Goal: Information Seeking & Learning: Learn about a topic

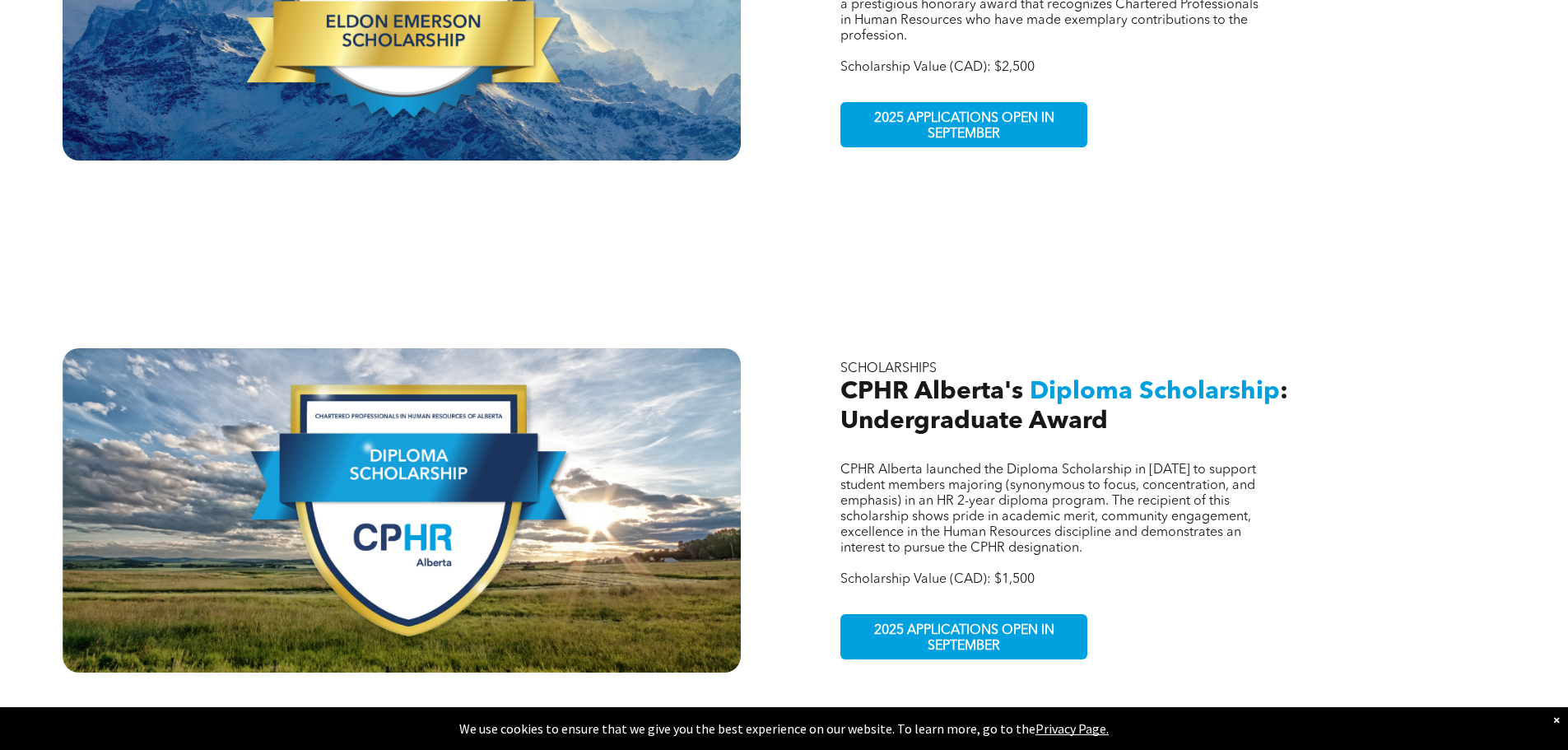
scroll to position [905, 0]
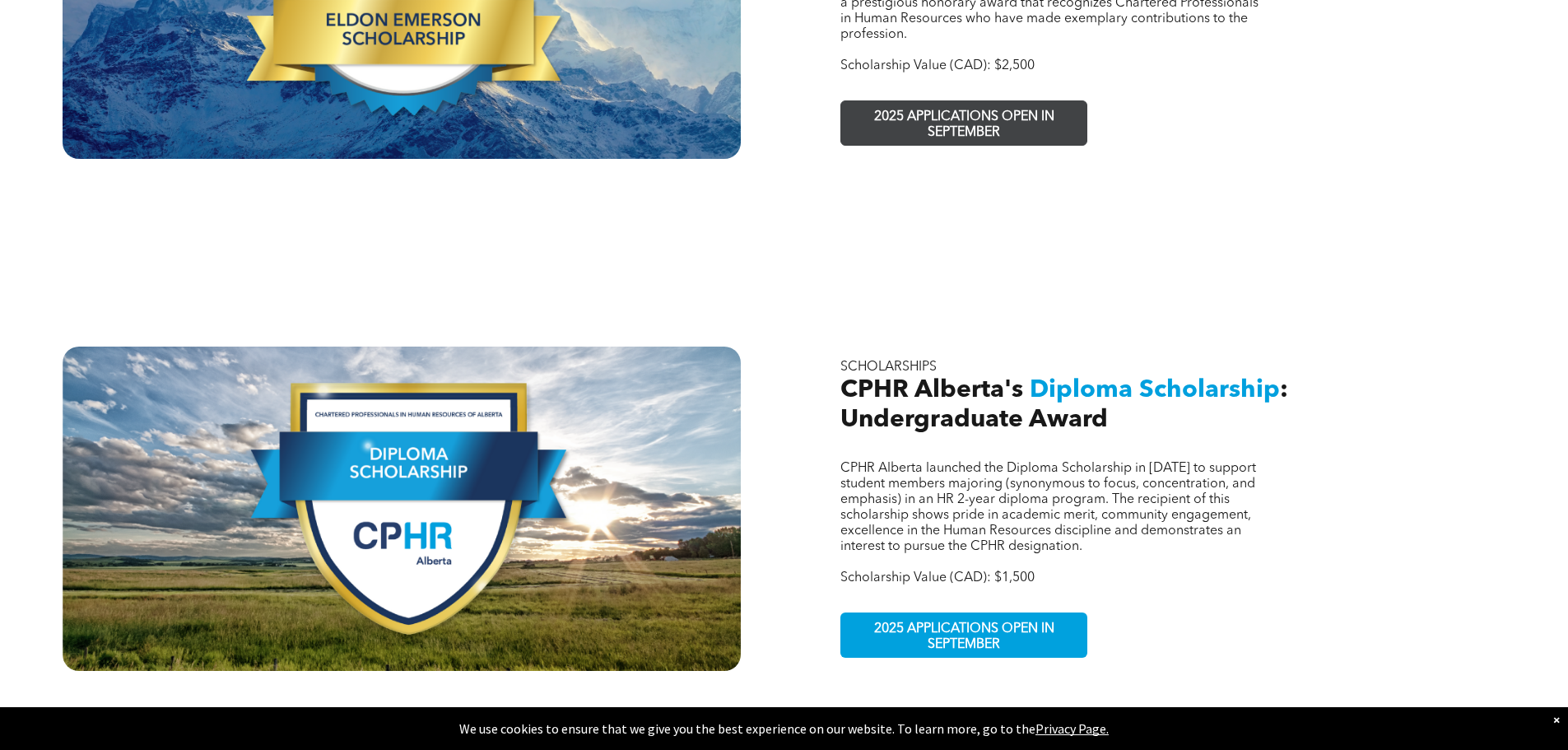
click at [976, 101] on span "2025 APPLICATIONS OPEN IN SEPTEMBER" at bounding box center [964, 125] width 240 height 48
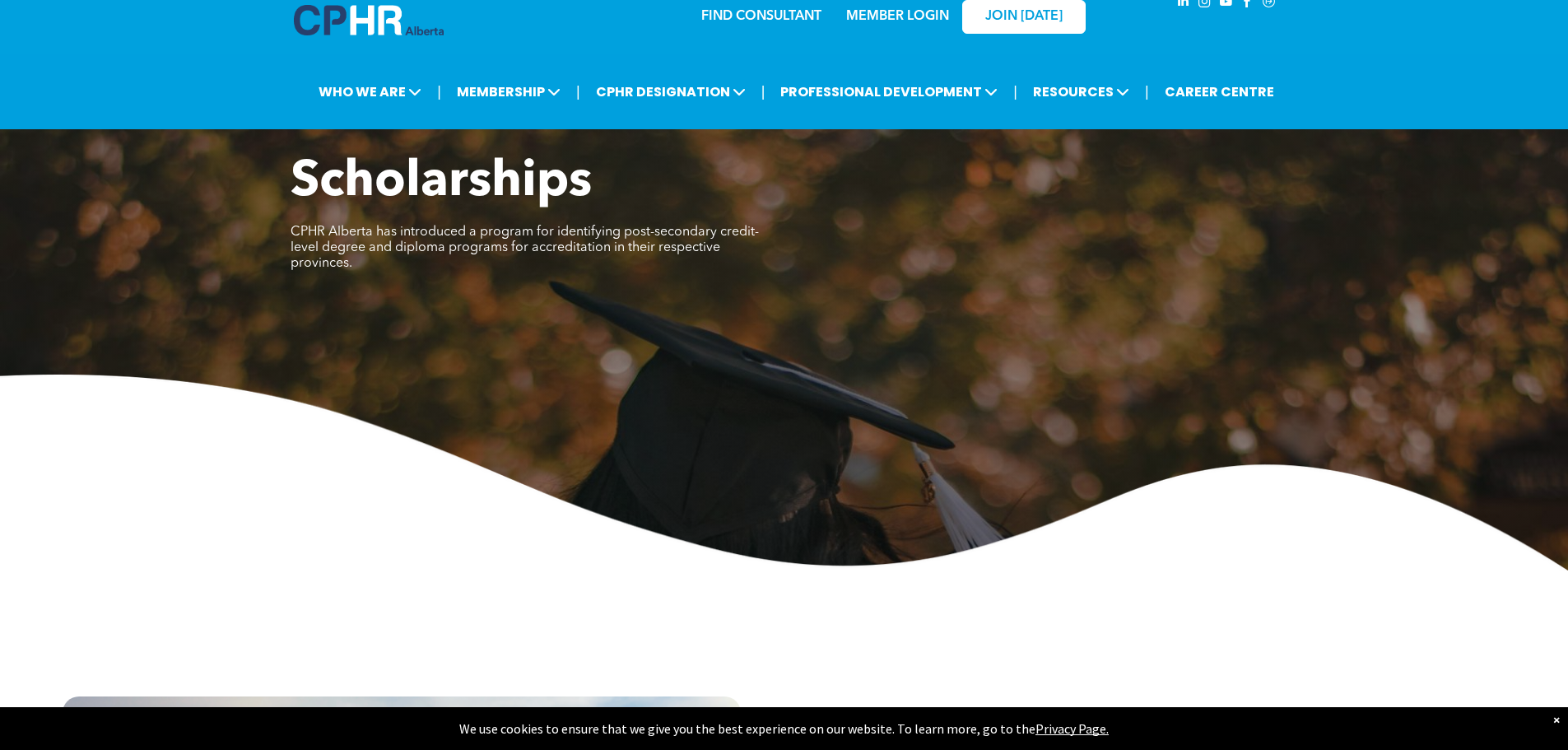
scroll to position [0, 0]
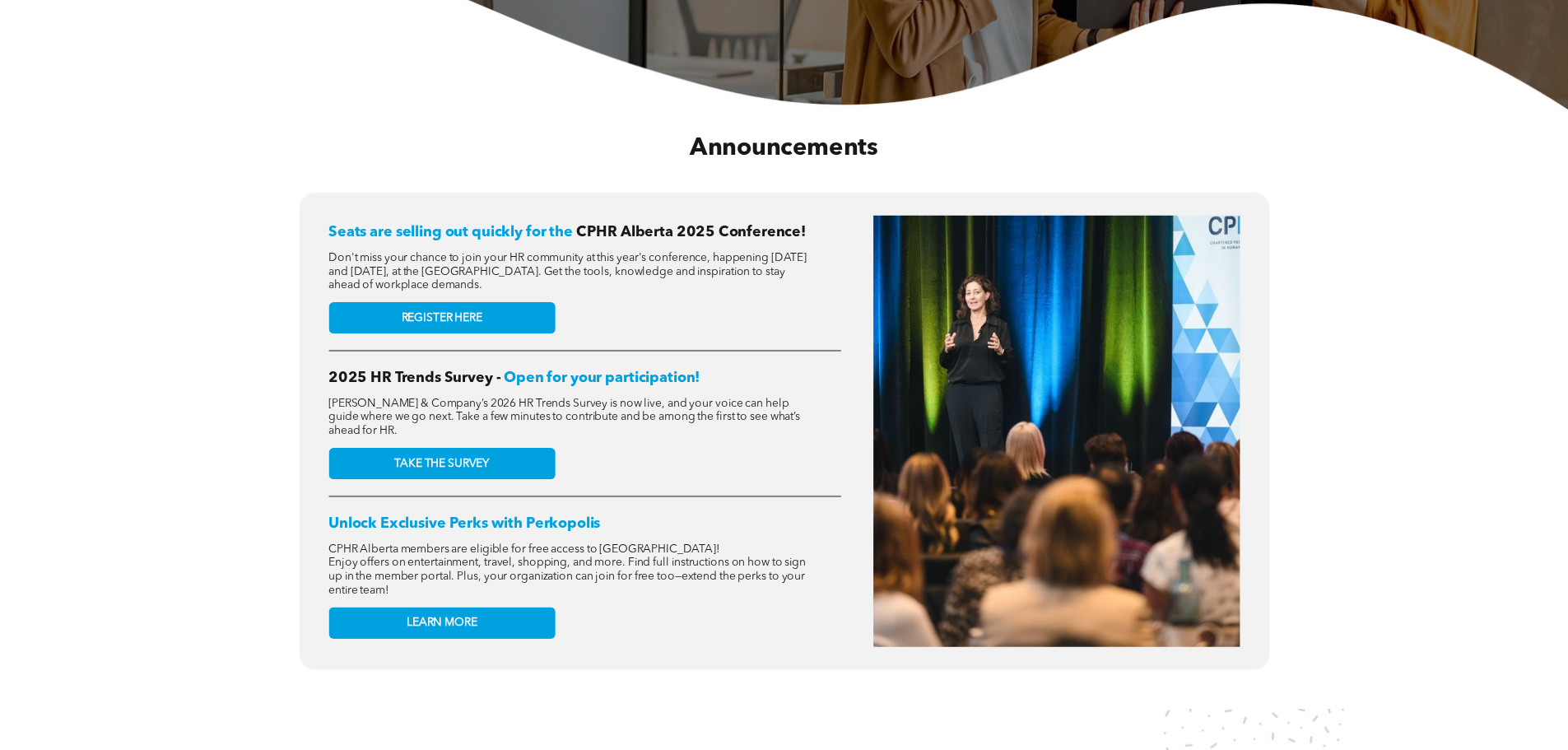
scroll to position [576, 0]
